Goal: Navigation & Orientation: Find specific page/section

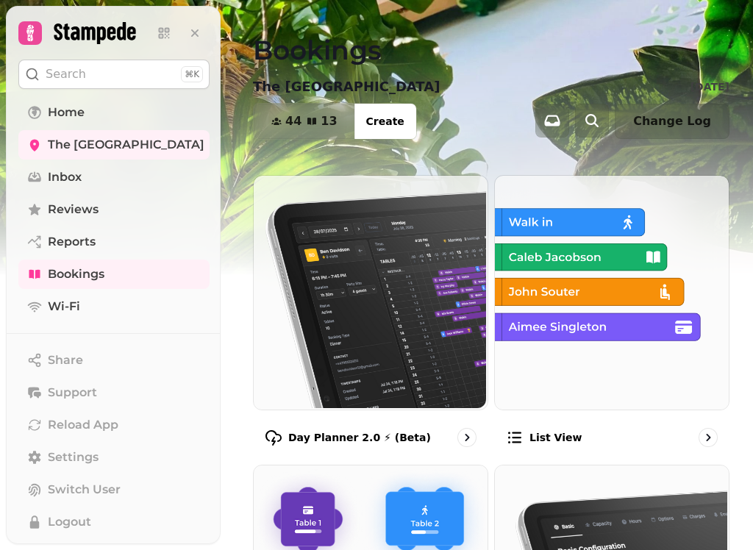
click at [146, 146] on span "The [GEOGRAPHIC_DATA]" at bounding box center [126, 145] width 157 height 18
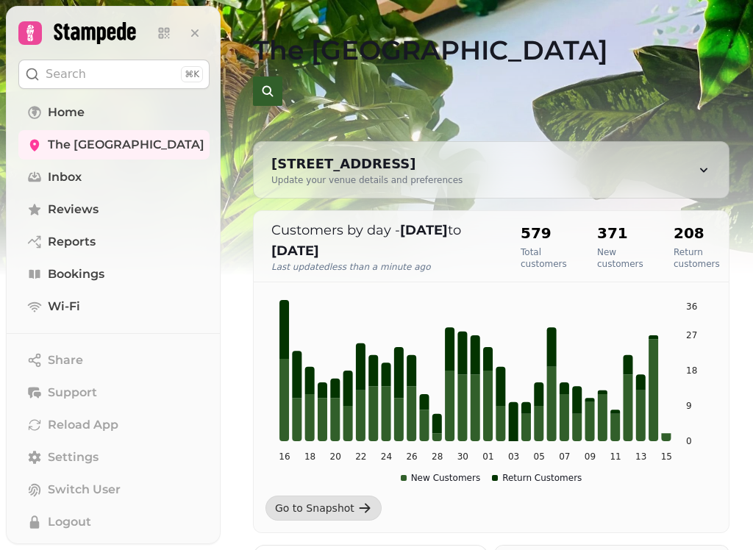
click at [79, 110] on span "Home" at bounding box center [66, 113] width 37 height 18
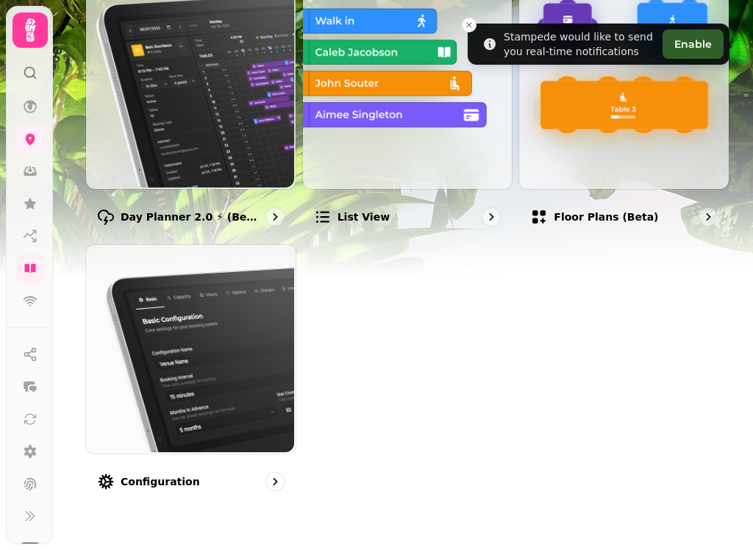
scroll to position [196, 0]
click at [189, 202] on div "Day Planner 2.0 ⚡ (Beta)" at bounding box center [190, 217] width 211 height 43
